Goal: Information Seeking & Learning: Check status

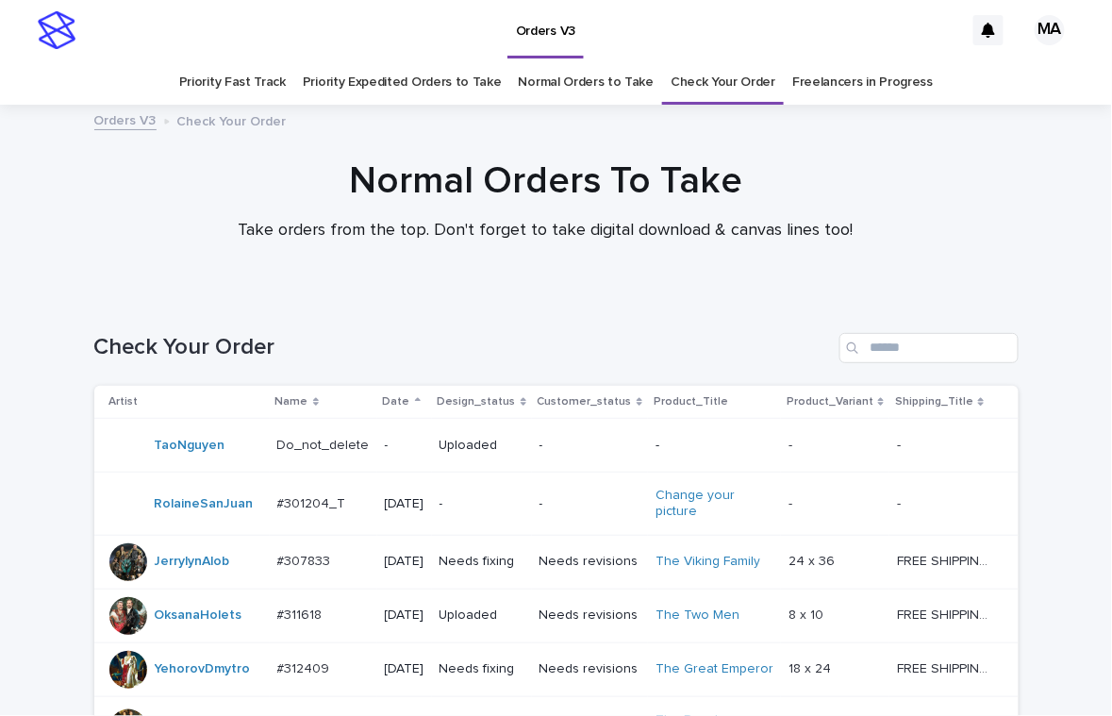
scroll to position [1041, 0]
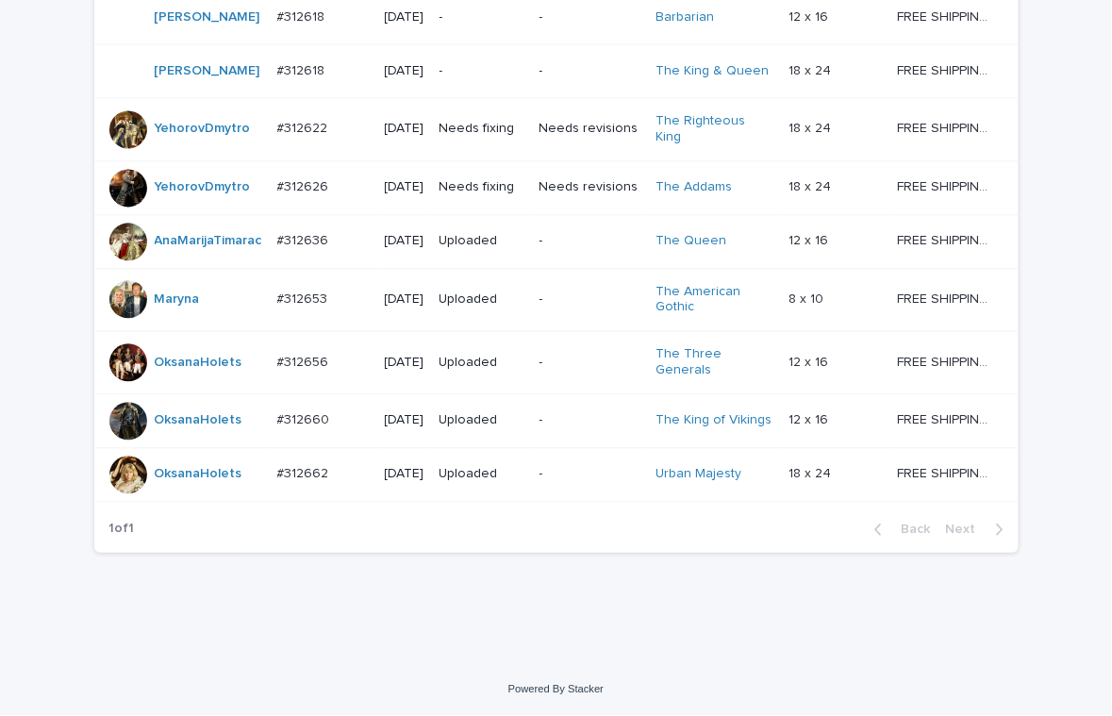
click at [580, 355] on p "-" at bounding box center [589, 363] width 101 height 16
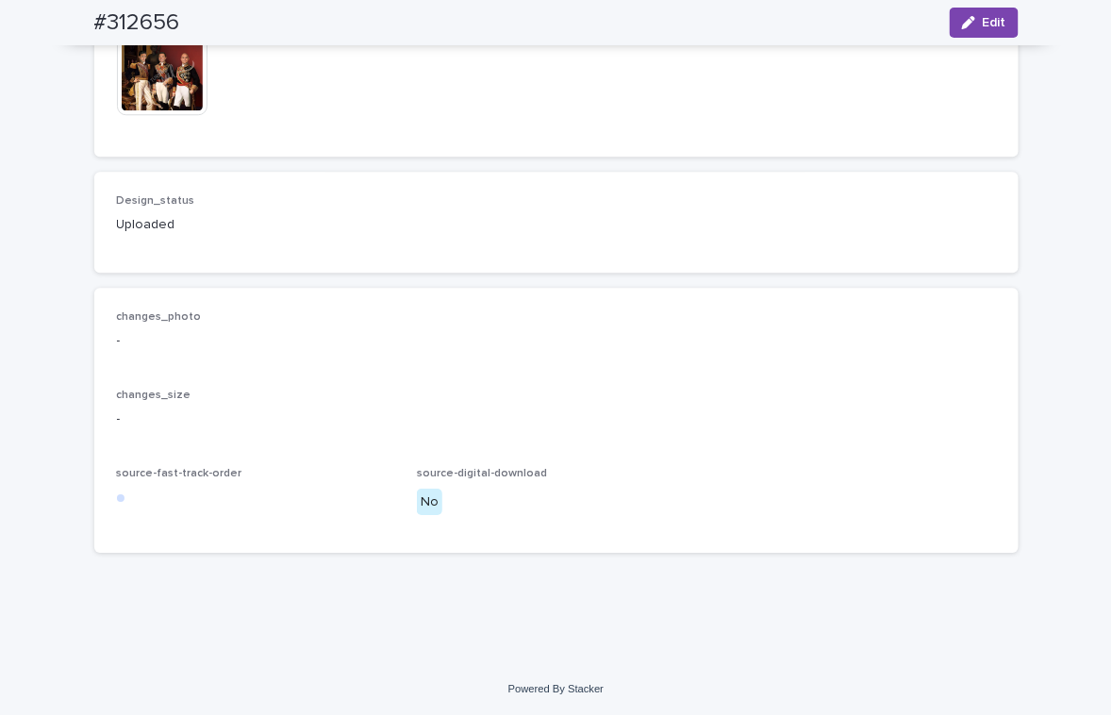
scroll to position [990, 0]
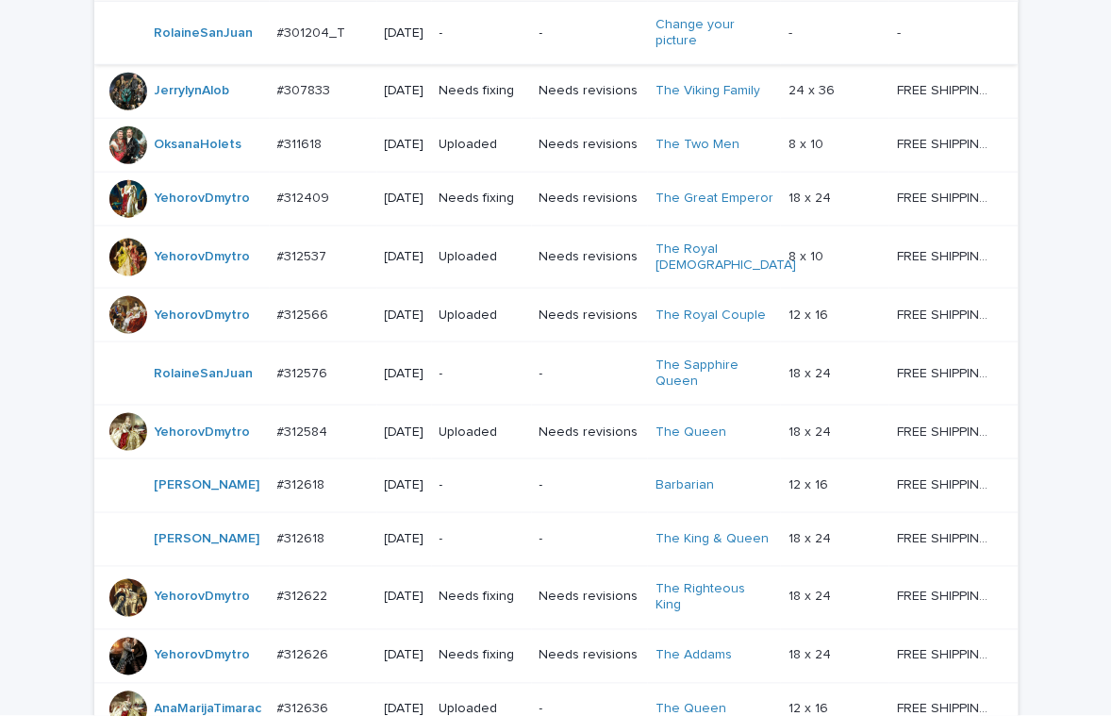
scroll to position [1041, 0]
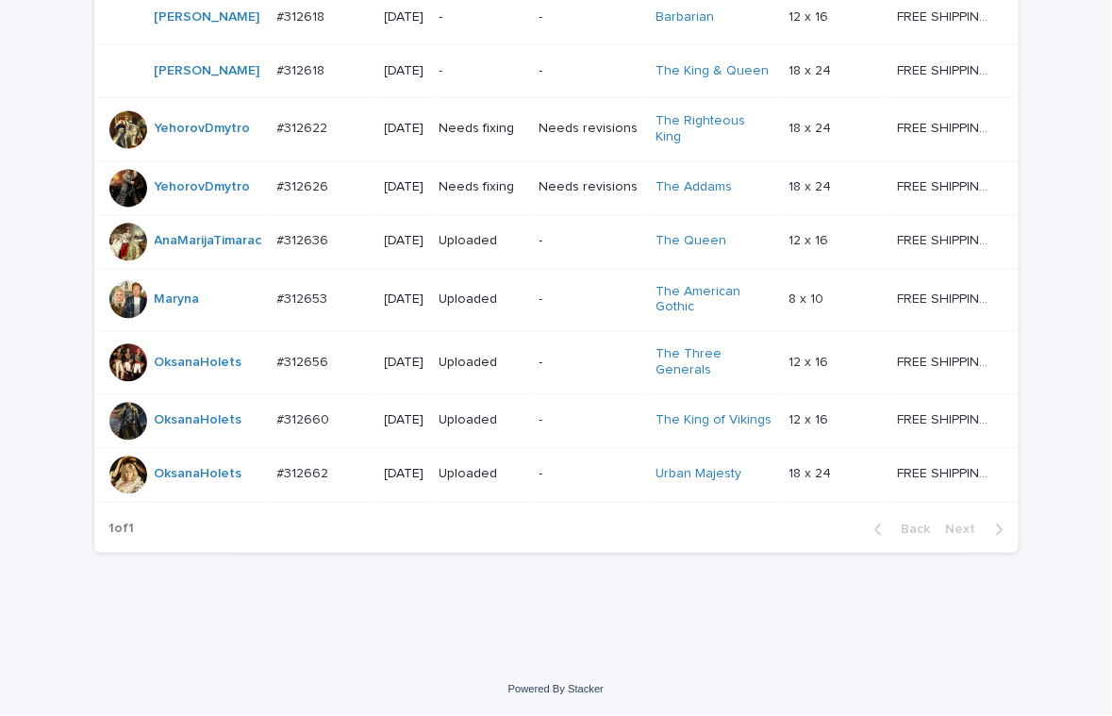
click at [564, 412] on p "-" at bounding box center [589, 420] width 101 height 16
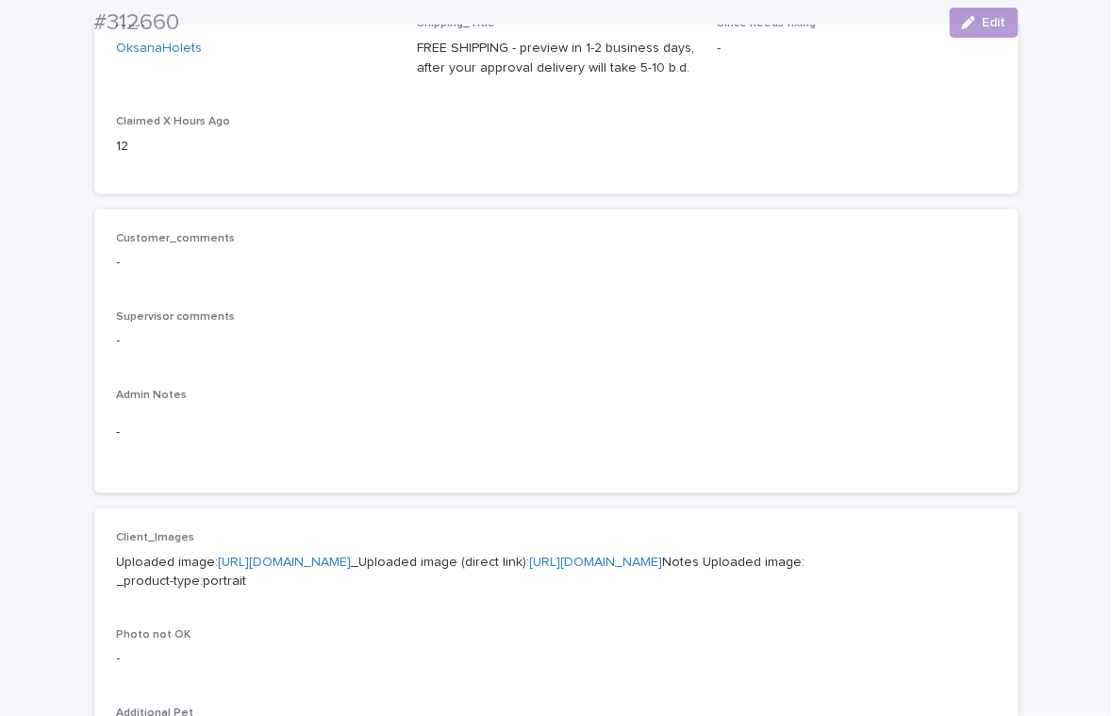
scroll to position [659, 0]
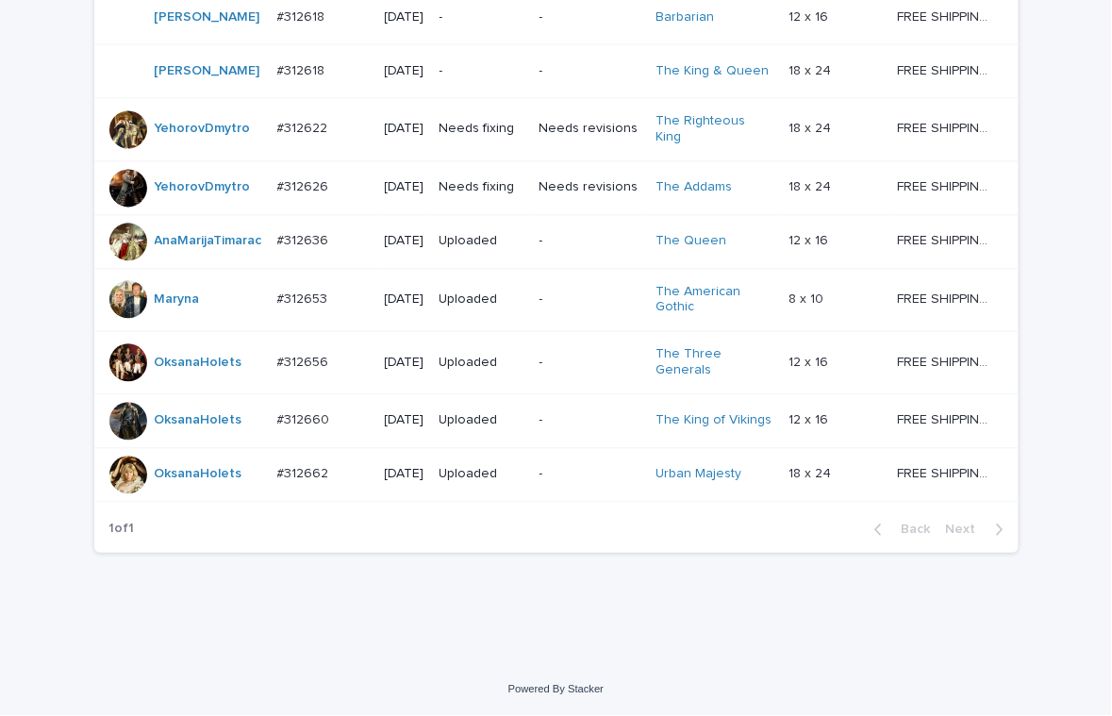
scroll to position [1041, 0]
click at [575, 478] on div "-" at bounding box center [589, 473] width 101 height 31
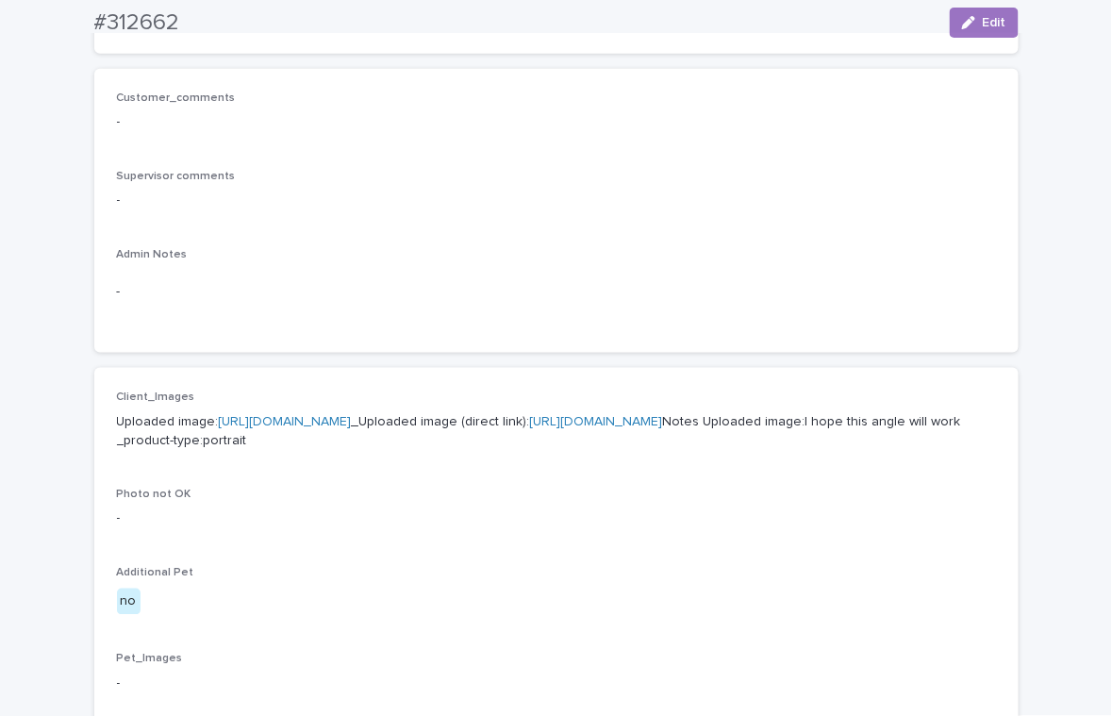
scroll to position [659, 0]
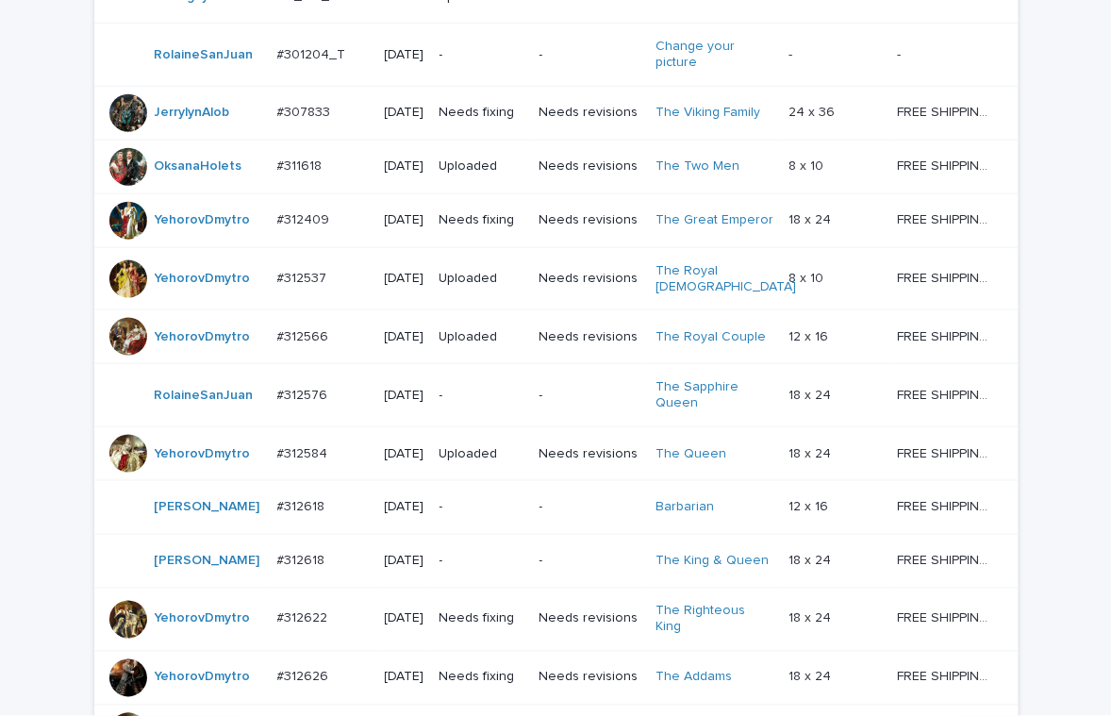
scroll to position [1041, 0]
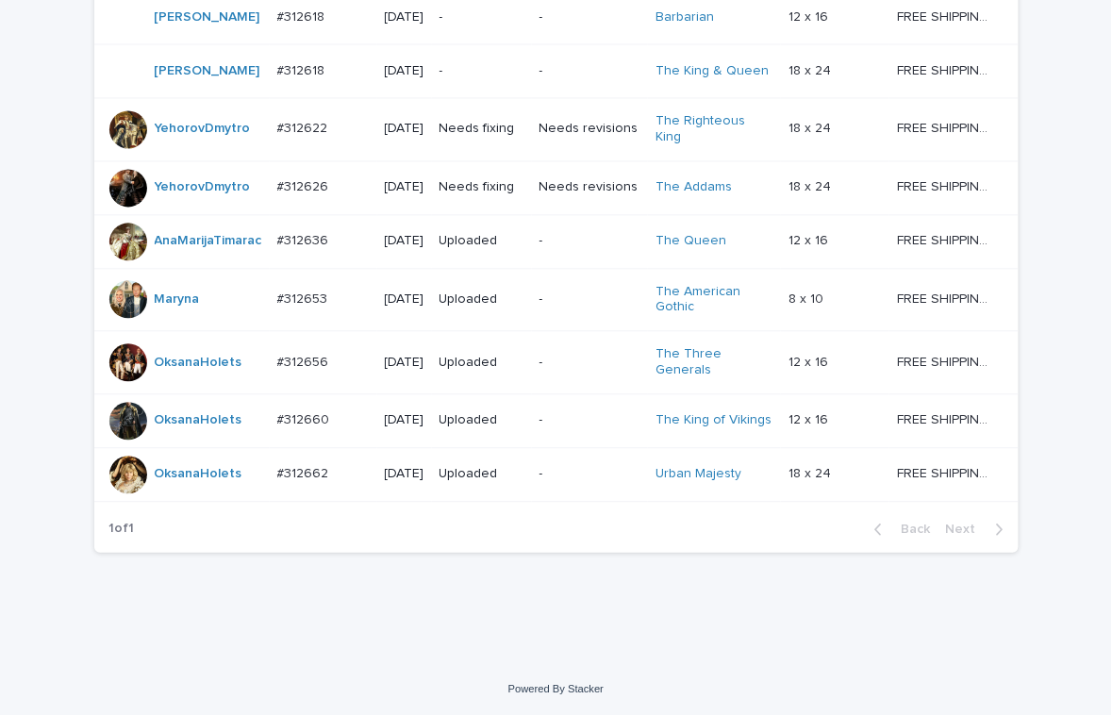
drag, startPoint x: 415, startPoint y: 627, endPoint x: 432, endPoint y: 624, distance: 17.2
click at [415, 627] on div "Loading... Saving… Loading... Saving… Check Your Order Artist Name Date Design_…" at bounding box center [556, 9] width 1112 height 1306
click at [954, 644] on div "Loading... Saving… Loading... Saving… Check Your Order Artist Name Date Design_…" at bounding box center [556, 9] width 1112 height 1306
